Goal: Ask a question

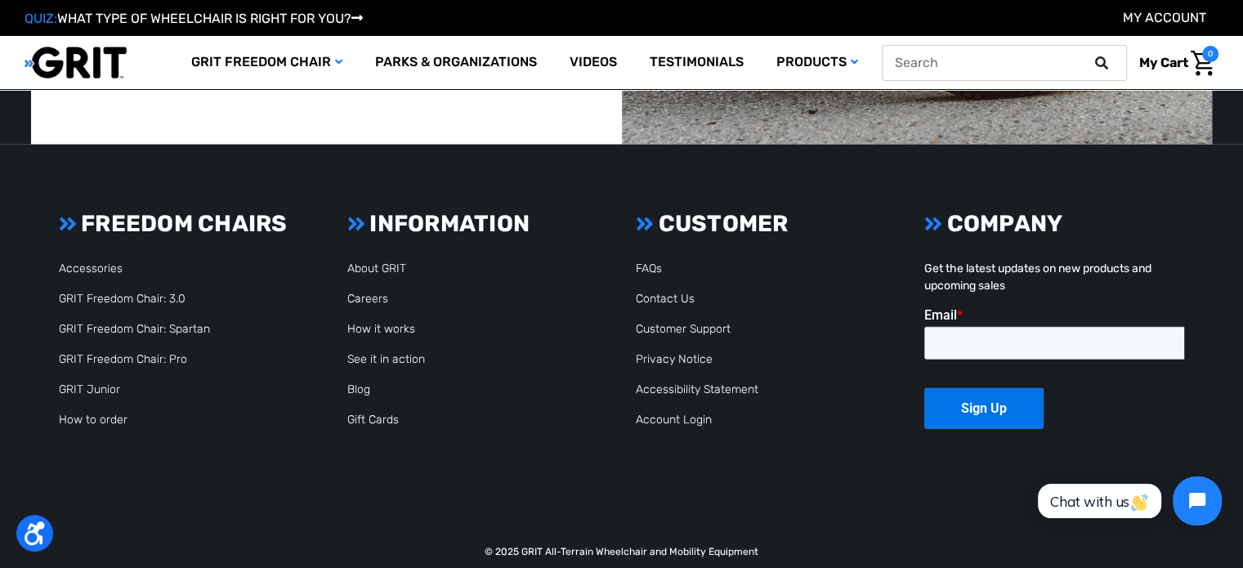
scroll to position [4494, 0]
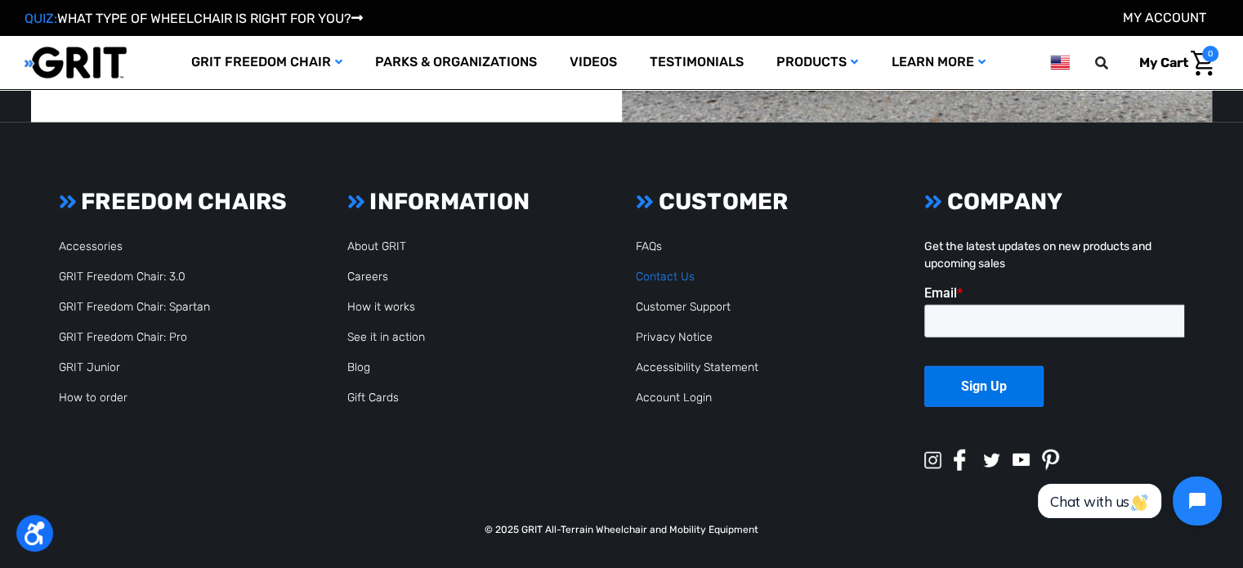
click at [684, 274] on link "Contact Us" at bounding box center [665, 277] width 59 height 14
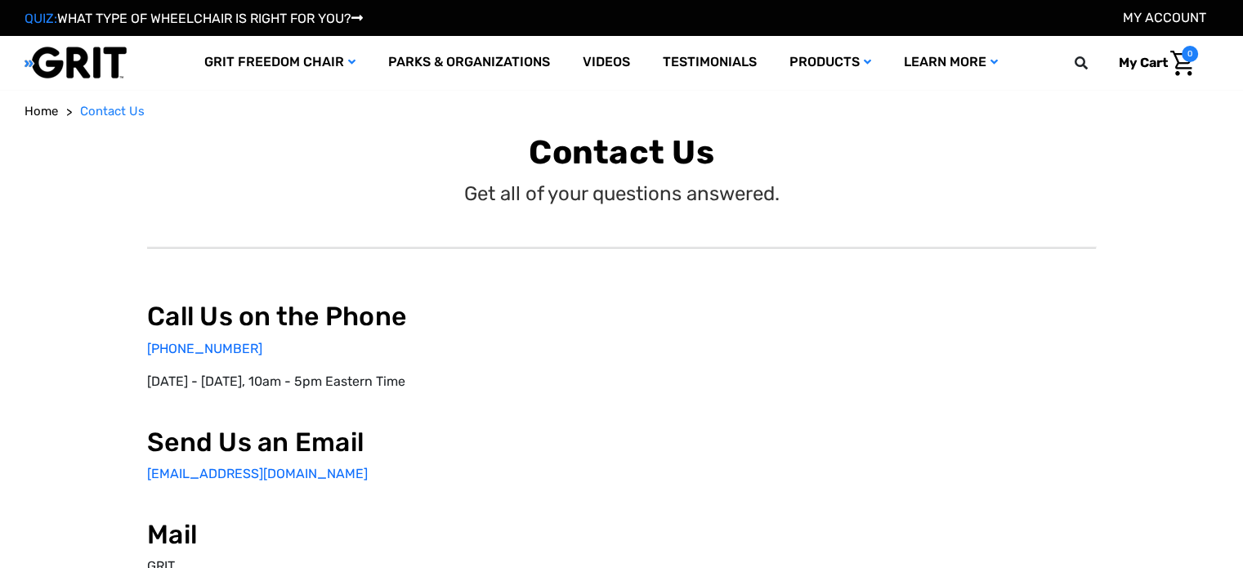
select select "US"
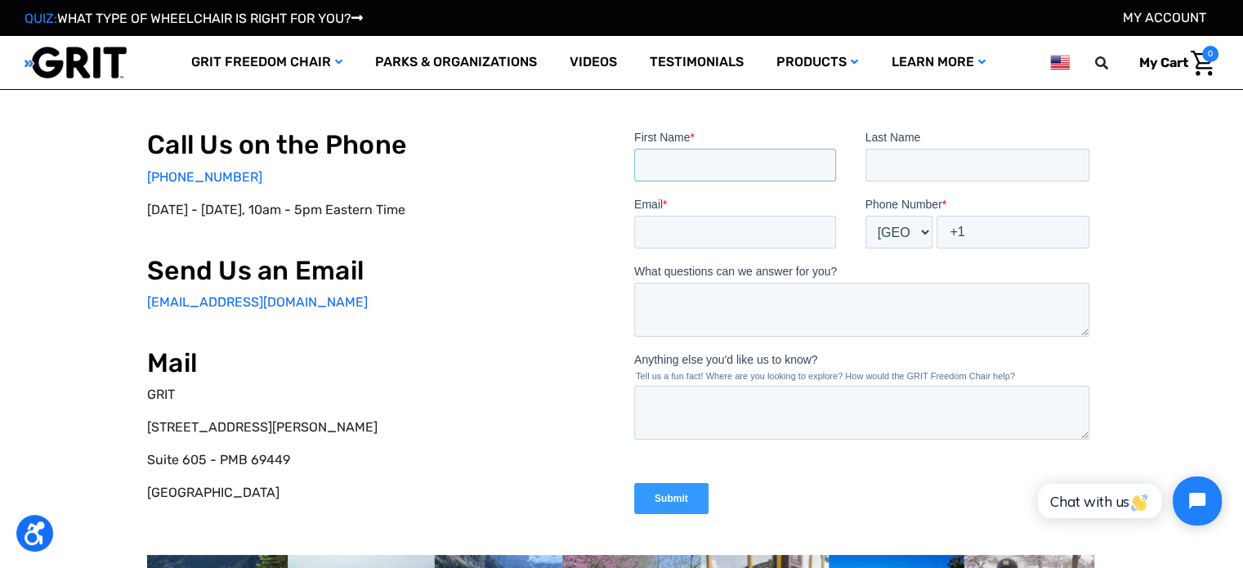
click at [736, 161] on input "First Name *" at bounding box center [734, 165] width 202 height 33
type input "sylvia"
click at [954, 168] on input "Last Name" at bounding box center [977, 165] width 225 height 33
type input "lippmann"
click at [731, 241] on input "Email *" at bounding box center [734, 232] width 202 height 33
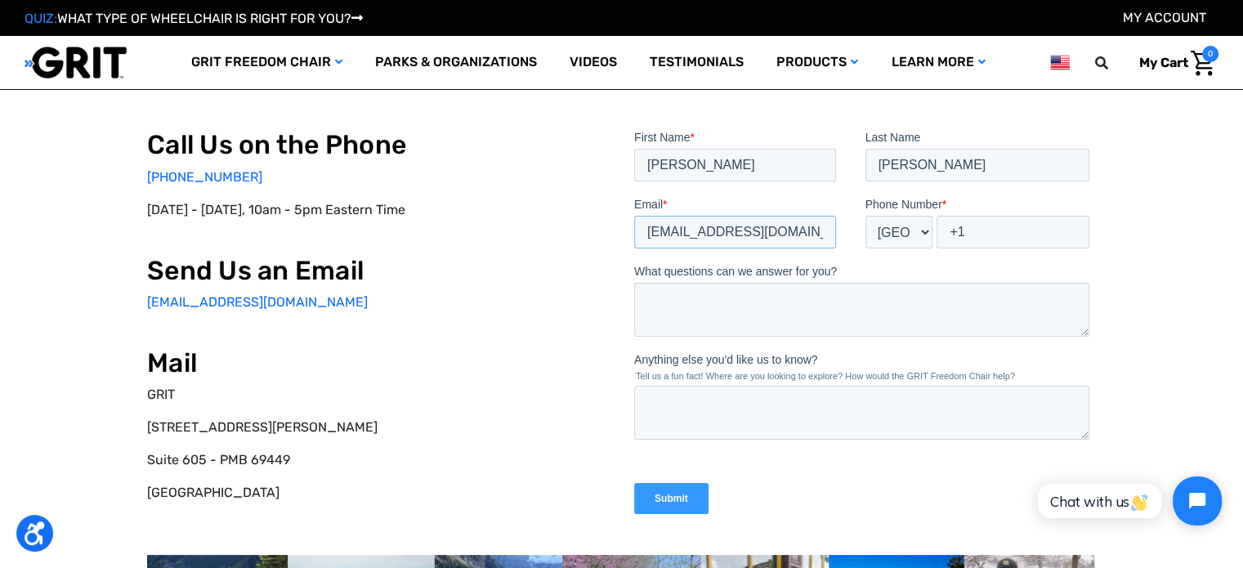
type input "syl.lippmann@gmail.com"
click at [974, 230] on input "+1" at bounding box center [1012, 232] width 153 height 33
type input "+1 6304796489"
click at [662, 290] on textarea "What questions can we answer for you?" at bounding box center [860, 310] width 455 height 54
type textarea "W"
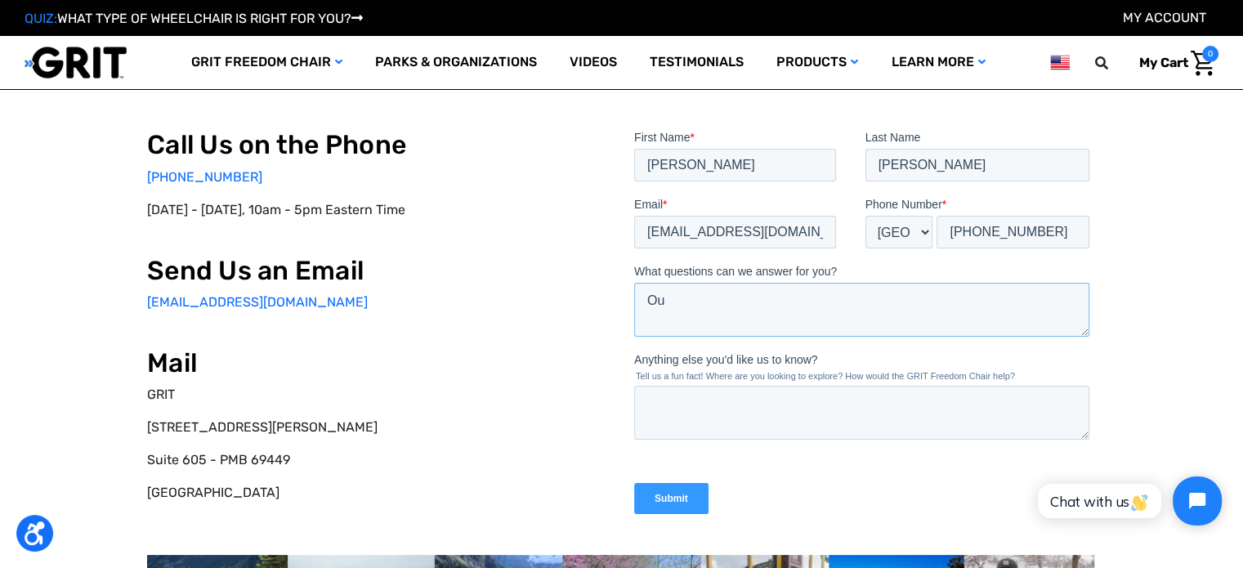
type textarea "O"
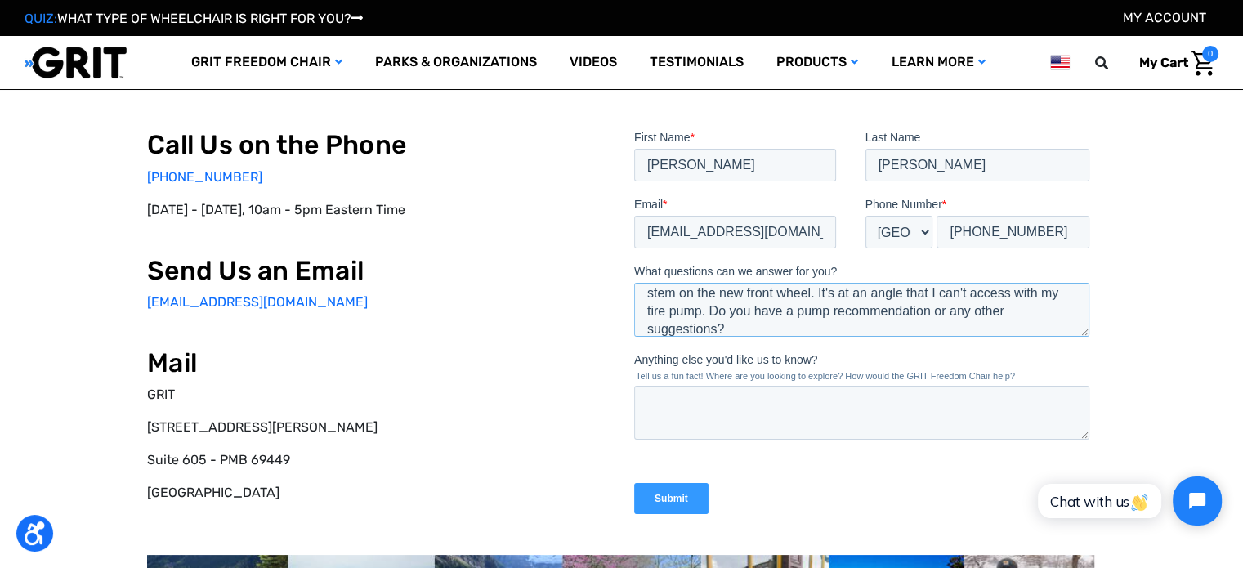
scroll to position [27, 0]
drag, startPoint x: 900, startPoint y: 306, endPoint x: 851, endPoint y: 310, distance: 49.1
click at [851, 310] on textarea "We were sent a replacement front wheel for our grit chair, because we couldn't …" at bounding box center [860, 310] width 455 height 54
click at [1043, 326] on textarea "We were sent a replacement front wheel for our grit chair, because we couldn't …" at bounding box center [860, 310] width 455 height 54
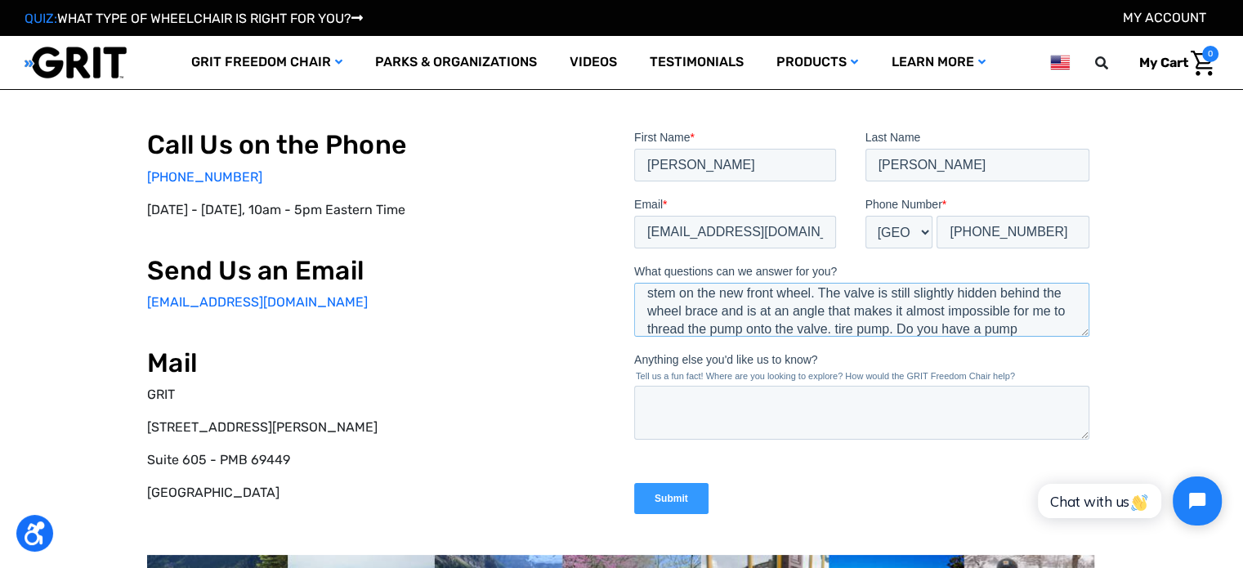
click at [1015, 326] on textarea "We were sent a replacement front wheel for our grit chair, because we couldn't …" at bounding box center [860, 310] width 455 height 54
click at [950, 311] on textarea "We were sent a replacement front wheel for our grit chair, because we couldn't …" at bounding box center [860, 310] width 455 height 54
click at [941, 326] on textarea "We were sent a replacement front wheel for our grit chair, because we couldn't …" at bounding box center [860, 310] width 455 height 54
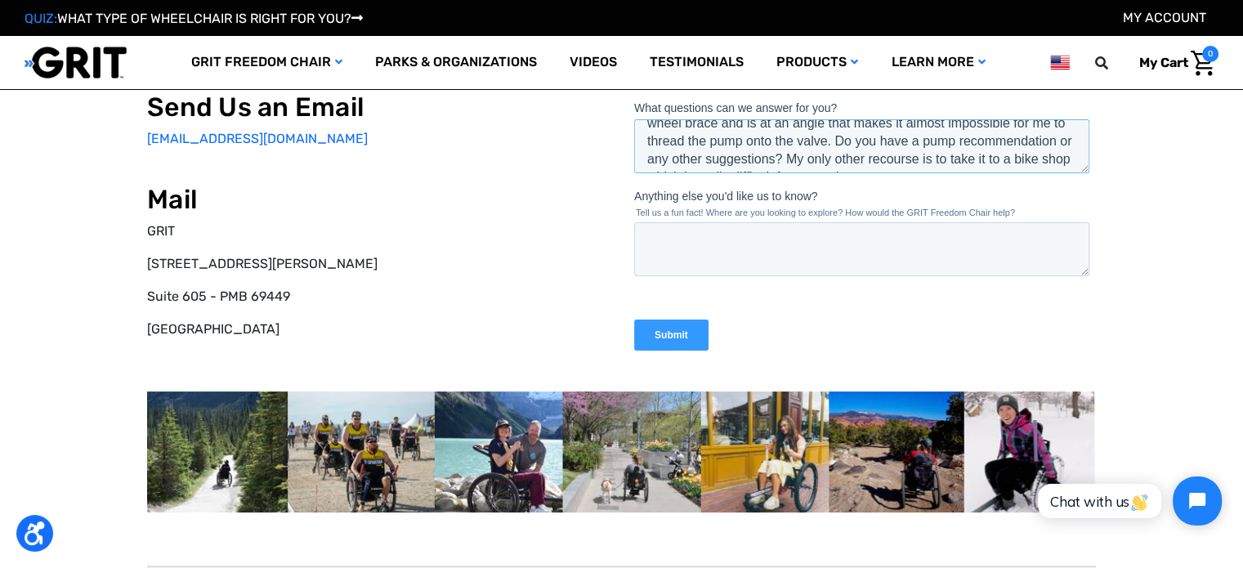
scroll to position [0, 0]
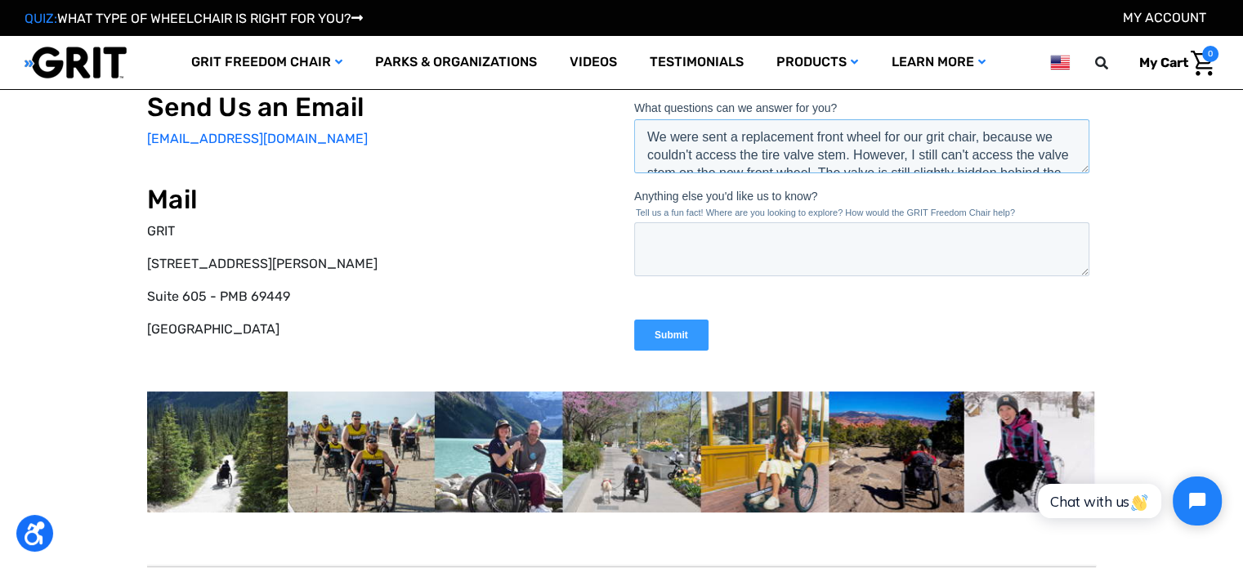
drag, startPoint x: 1064, startPoint y: 164, endPoint x: 1252, endPoint y: 81, distance: 205.6
click at [633, 115] on html "First Name * sylvia Last Name lippmann Email * syl.lippmann@gmail.com Phone Num…" at bounding box center [864, 172] width 462 height 413
type textarea "We were sent a replacement front wheel for our grit chair, because we couldn't …"
click at [678, 336] on input "Submit" at bounding box center [670, 335] width 74 height 31
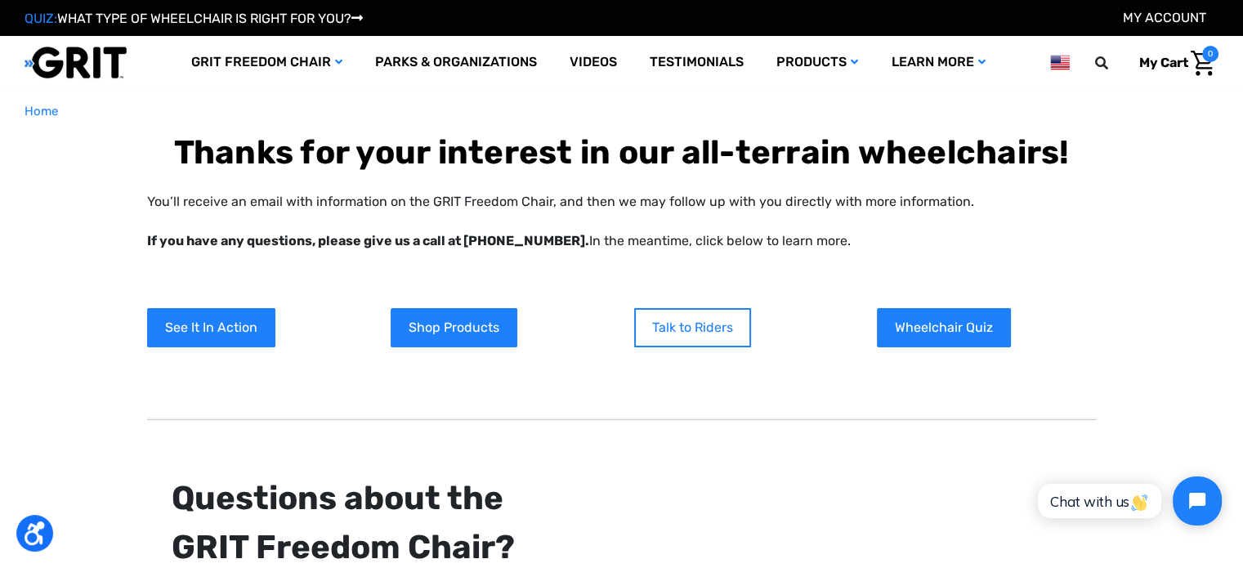
click at [709, 331] on link "Talk to Riders" at bounding box center [692, 327] width 117 height 39
